Goal: Task Accomplishment & Management: Manage account settings

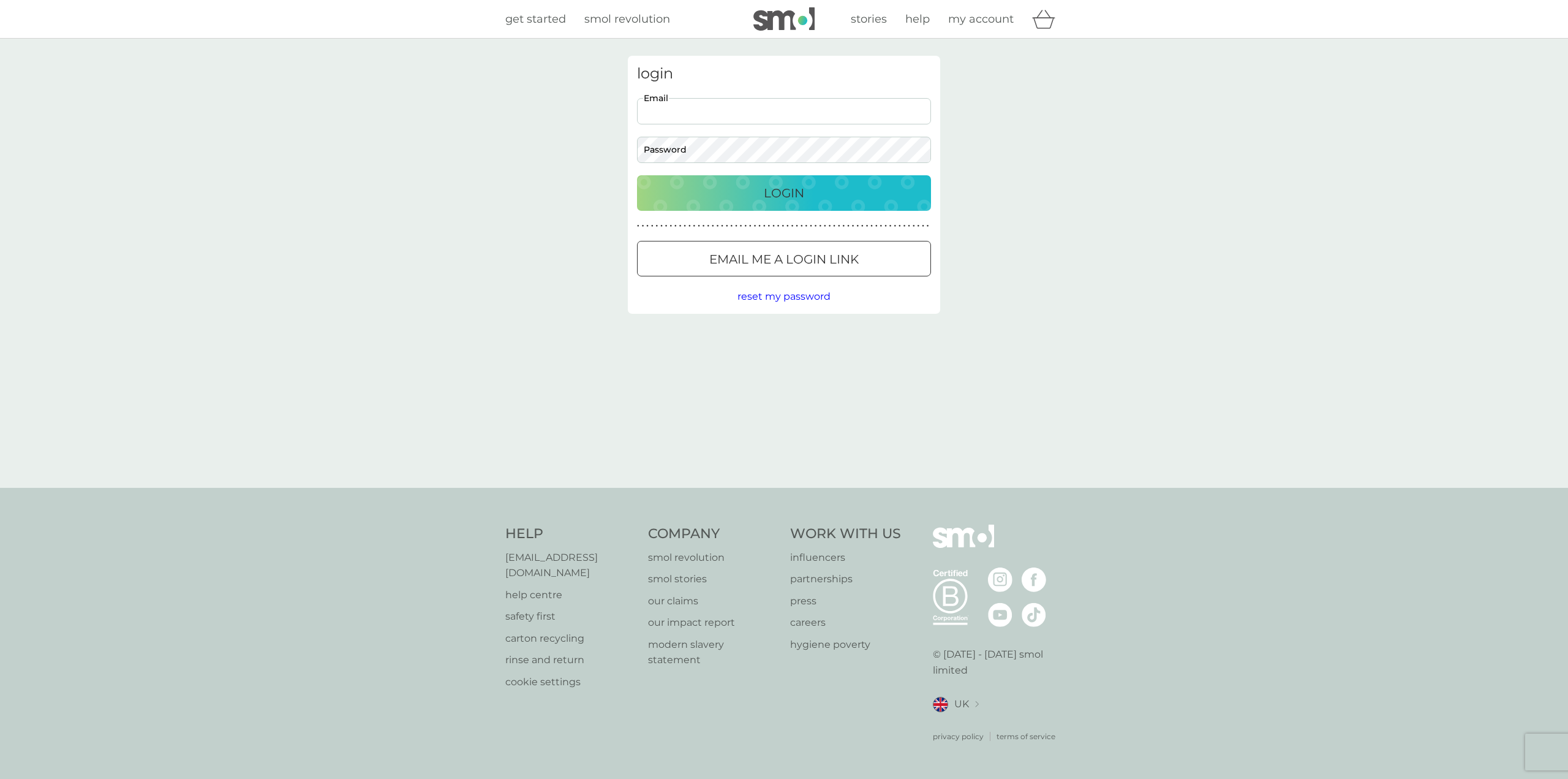
click at [701, 109] on input "Email" at bounding box center [784, 111] width 294 height 26
type input "brucetcaldwell@gmail.com"
click at [637, 175] on button "Login" at bounding box center [784, 193] width 294 height 36
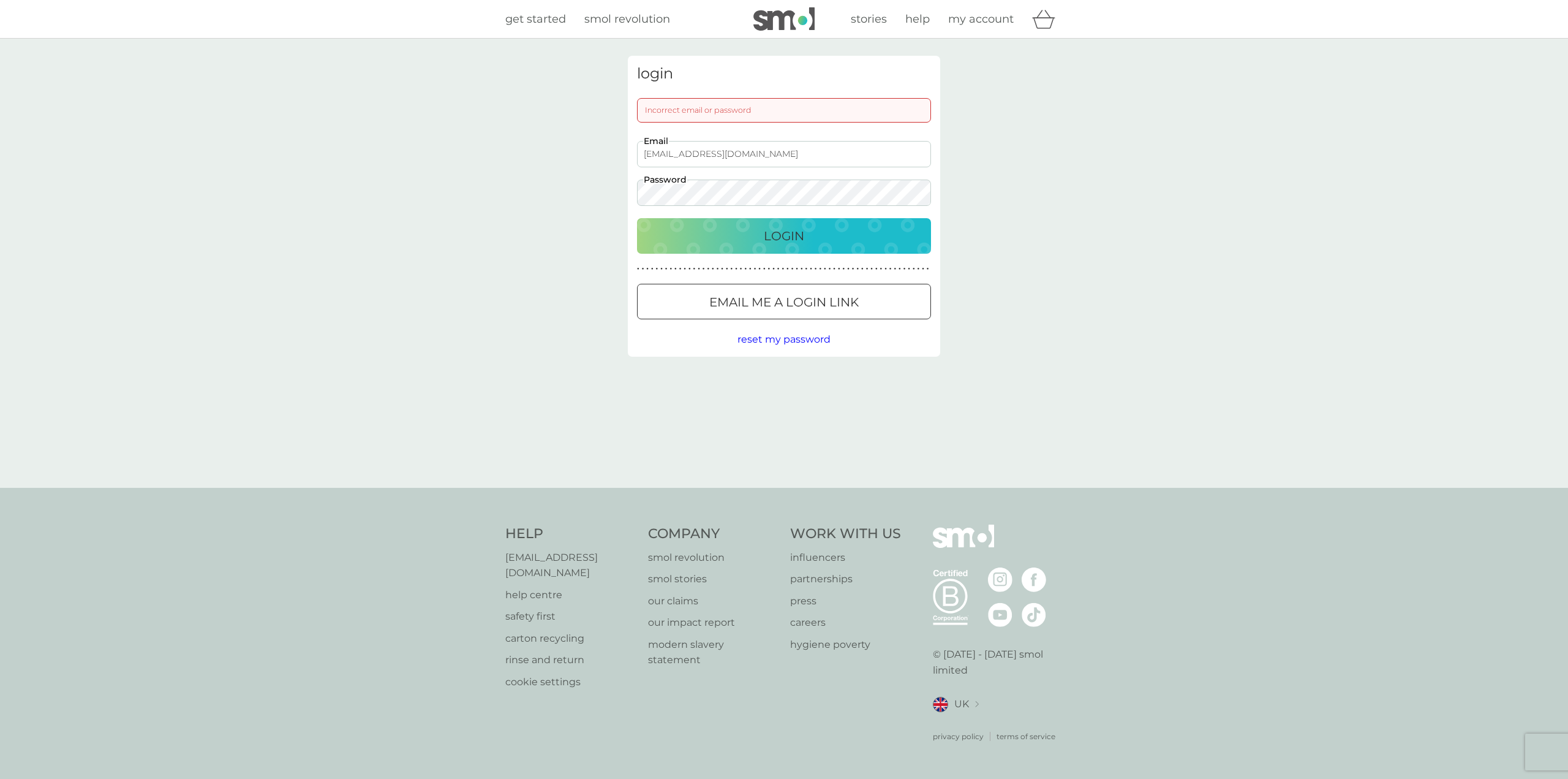
click at [451, 191] on div "login Incorrect email or password brucetcaldwell@gmail.com Email Password Login…" at bounding box center [784, 263] width 1568 height 449
click at [637, 218] on button "Login" at bounding box center [784, 236] width 294 height 36
click at [475, 180] on div "login Incorrect email or password brucetcaldwell@gmail.com Email Password Login…" at bounding box center [784, 263] width 1568 height 449
click at [637, 218] on button "Login" at bounding box center [784, 236] width 294 height 36
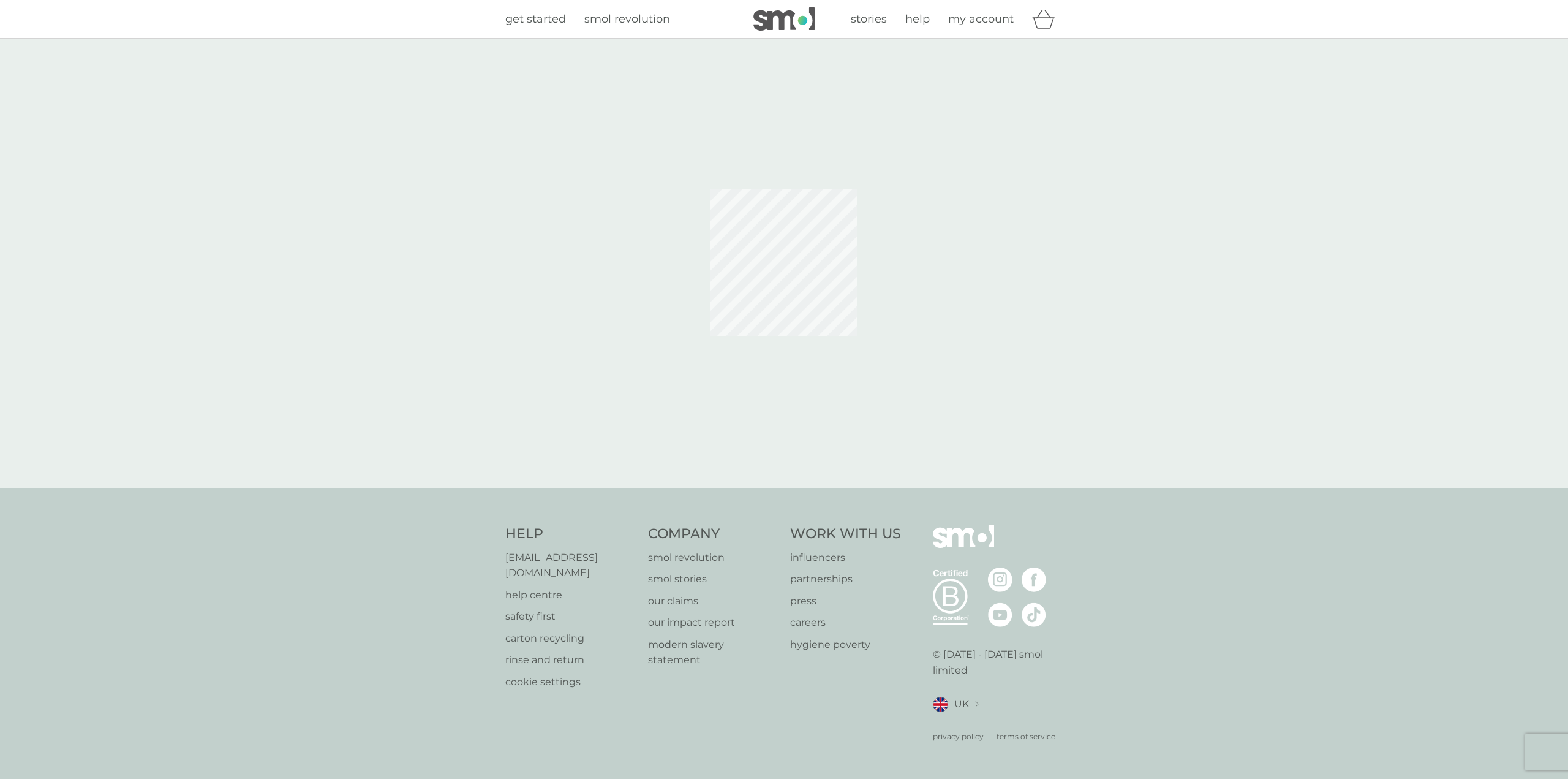
click at [979, 19] on span "my account" at bounding box center [981, 19] width 66 height 14
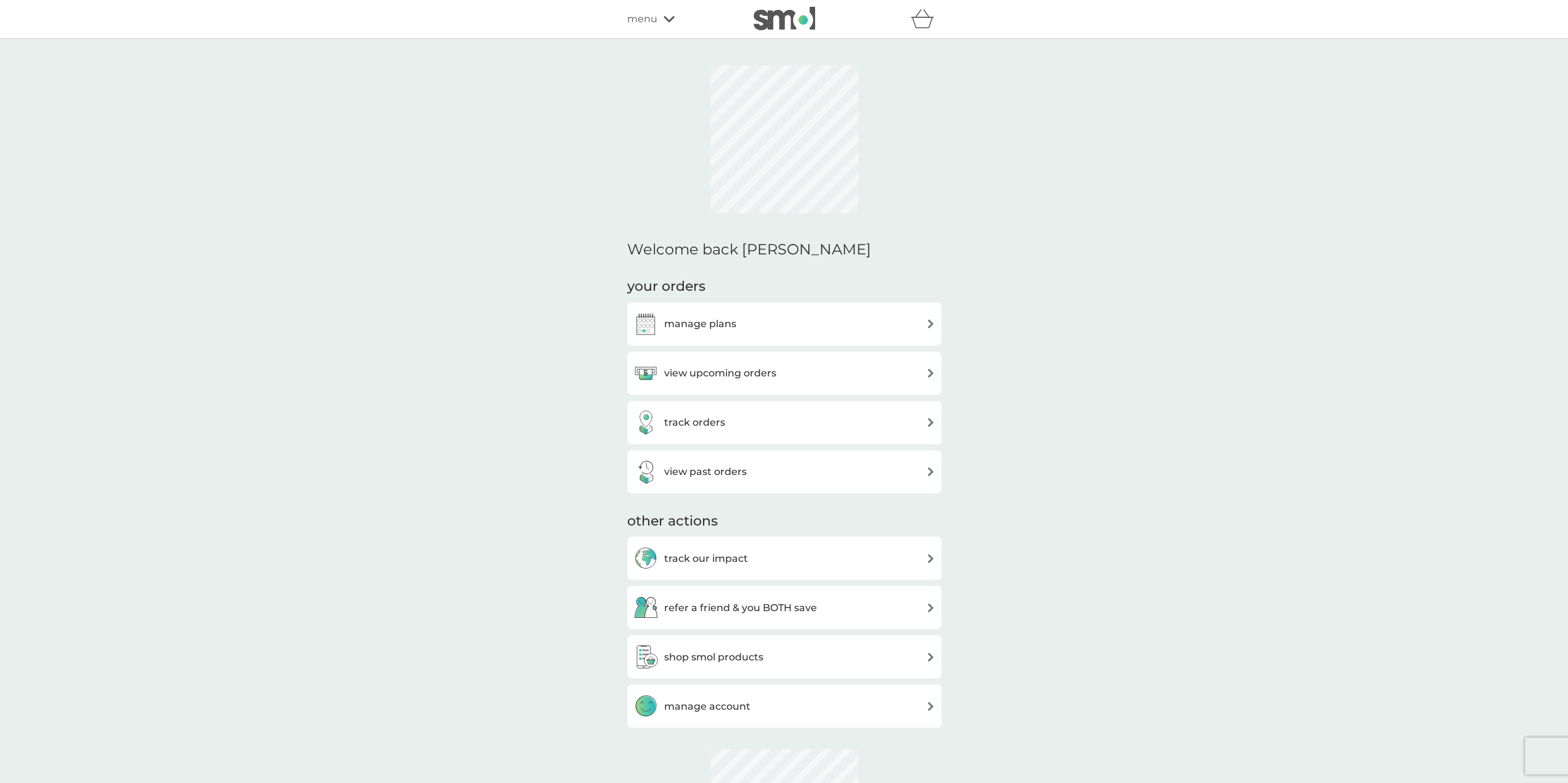
click at [708, 326] on h3 "manage plans" at bounding box center [700, 324] width 72 height 16
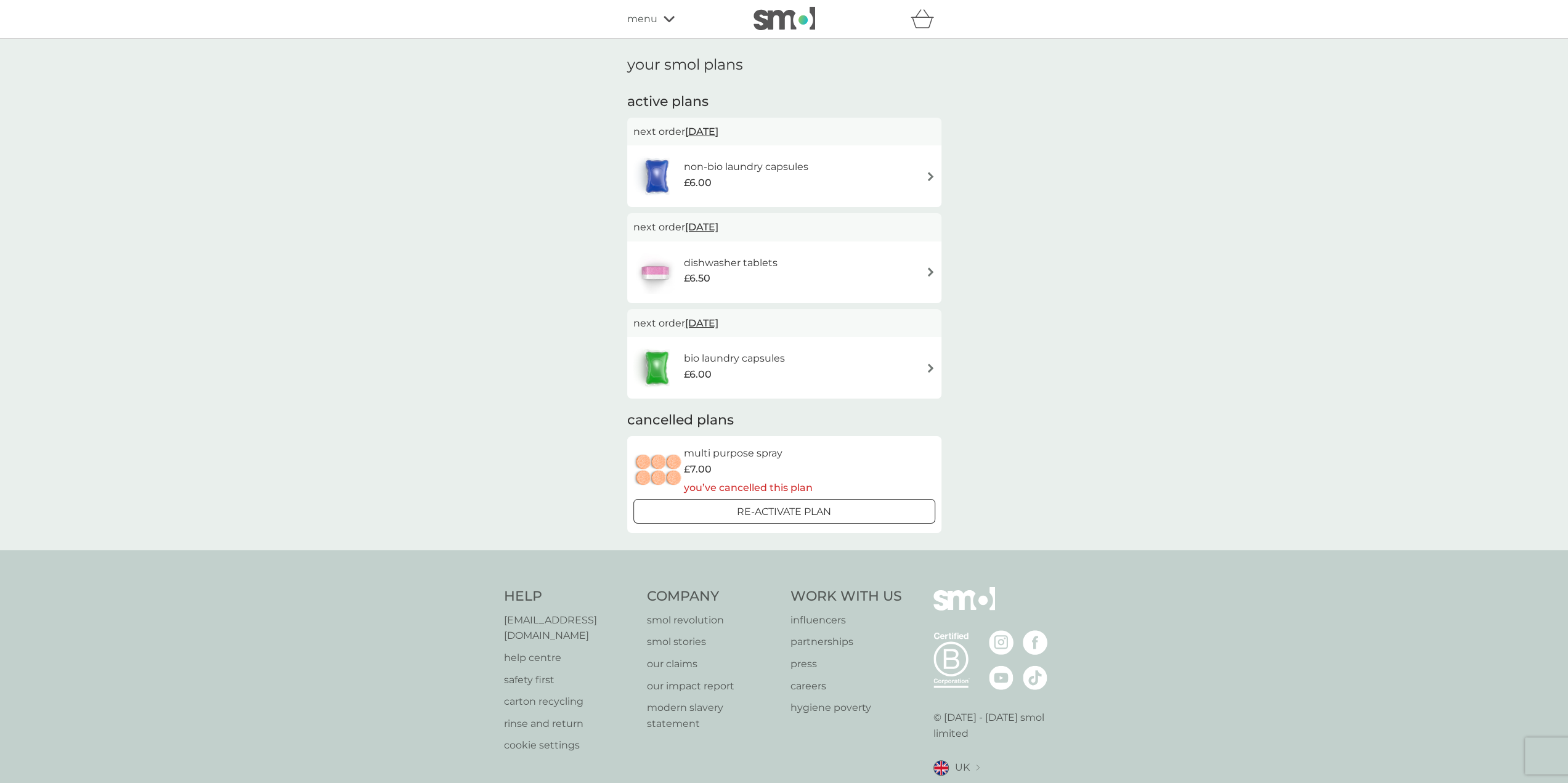
click at [786, 283] on div "dishwasher tablets £6.50" at bounding box center [736, 272] width 106 height 35
